Goal: Check status

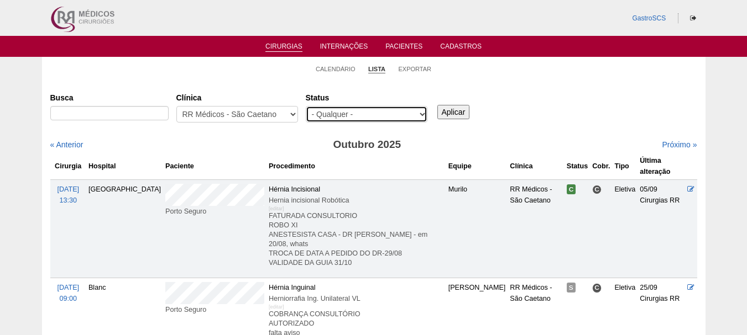
click at [358, 112] on select "- Qualquer - Reservada Confirmada Suspensa Cancelada" at bounding box center [367, 114] width 122 height 17
select select "conf"
click at [306, 106] on select "- Qualquer - Reservada Confirmada Suspensa Cancelada" at bounding box center [367, 114] width 122 height 17
click at [454, 113] on input "Aplicar" at bounding box center [453, 112] width 33 height 14
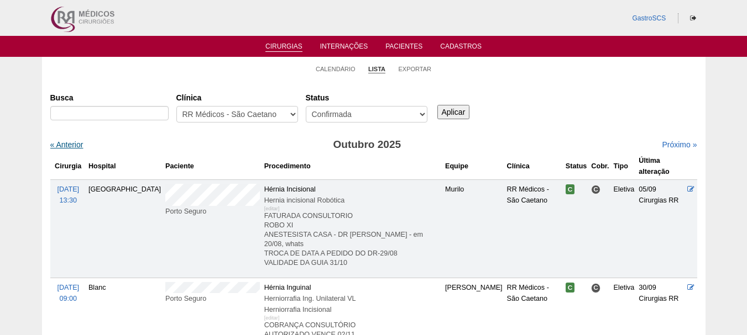
click at [71, 146] on link "« Anterior" at bounding box center [66, 144] width 33 height 9
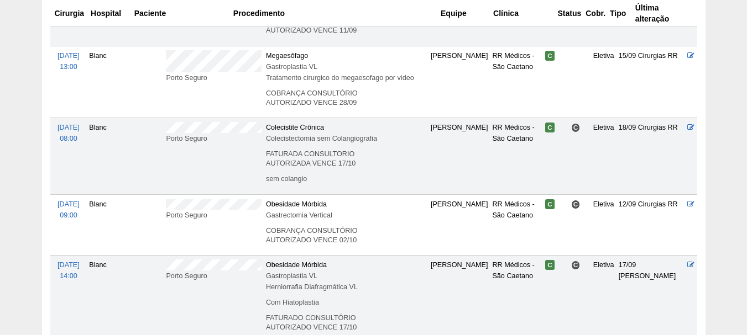
scroll to position [829, 0]
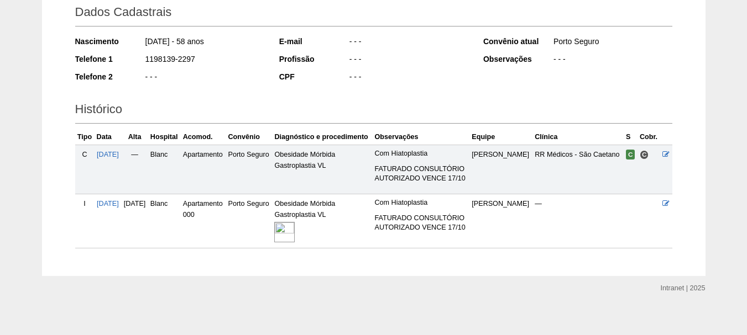
scroll to position [166, 0]
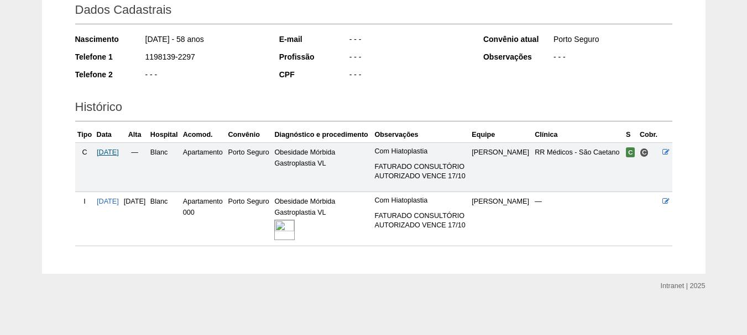
click at [119, 149] on span "17/09/2025" at bounding box center [108, 153] width 22 height 8
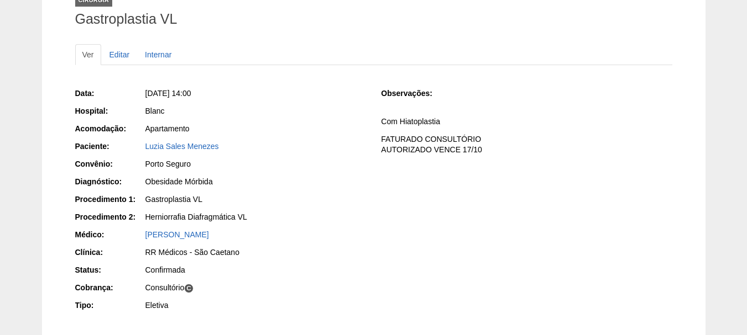
scroll to position [80, 0]
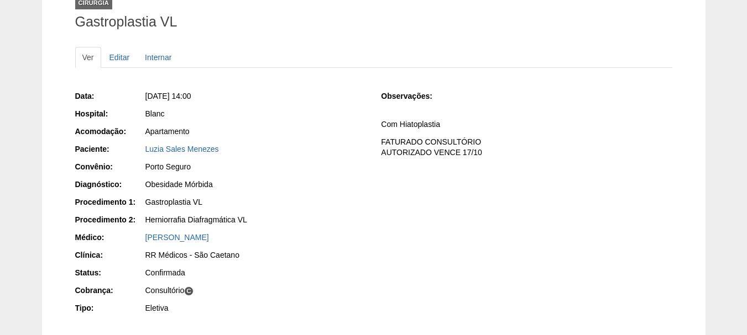
click at [527, 203] on div "Data: [DATE] 14:00 Hospital: Blanc Acomodação: Apartamento Paciente: Luzia Sale…" at bounding box center [373, 204] width 597 height 234
